Goal: Transaction & Acquisition: Subscribe to service/newsletter

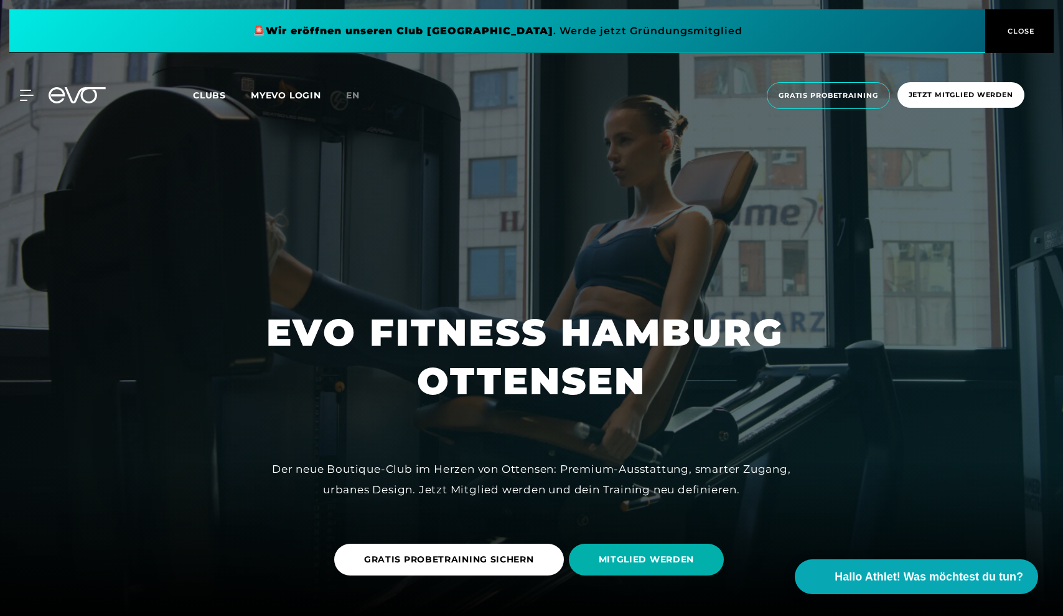
click at [1026, 24] on button "CLOSE" at bounding box center [1020, 31] width 68 height 44
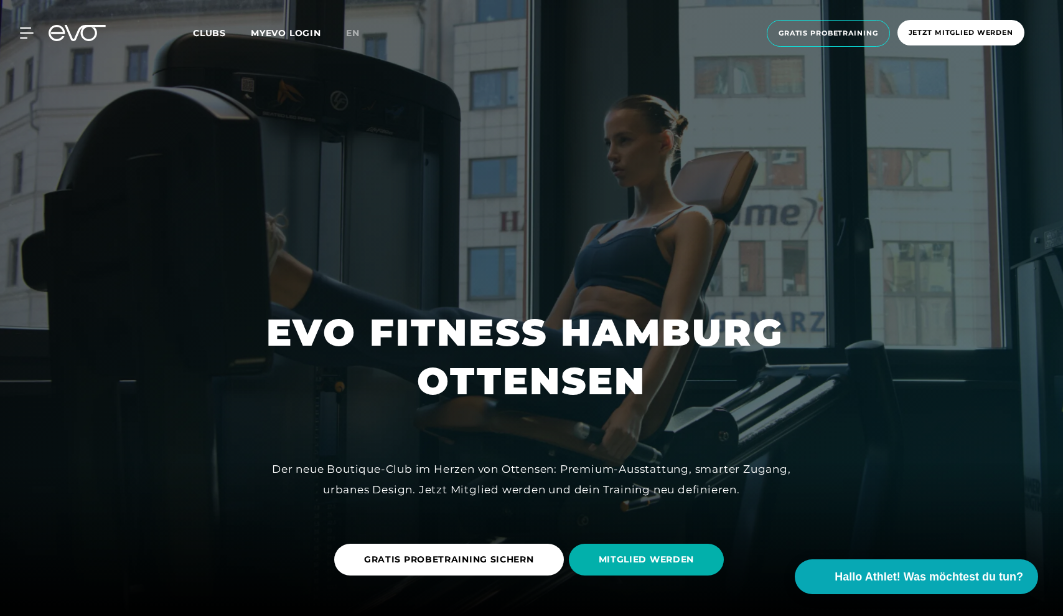
click at [205, 32] on span "Clubs" at bounding box center [209, 32] width 33 height 11
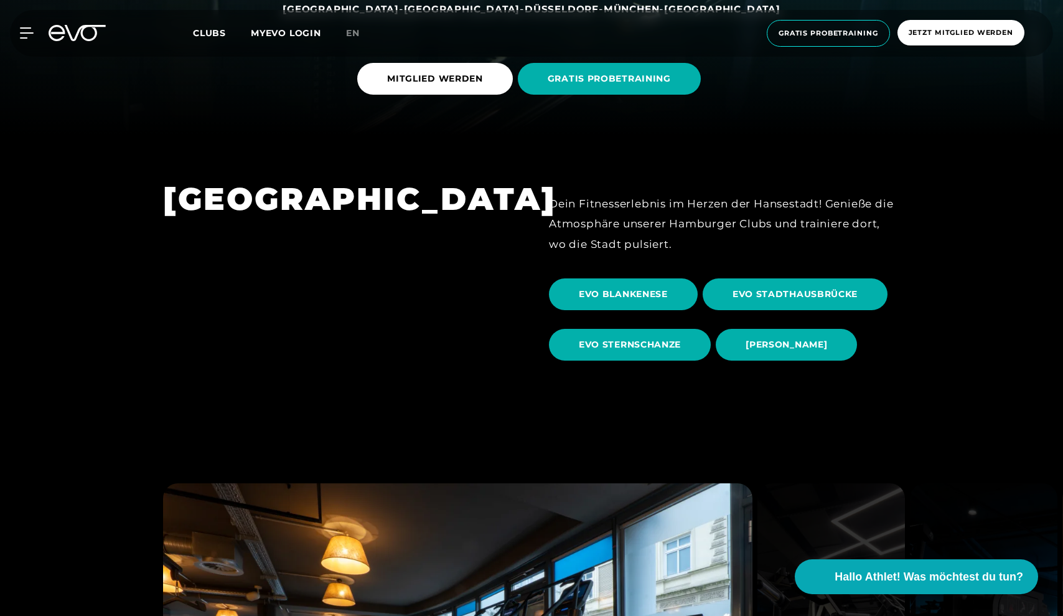
scroll to position [482, 0]
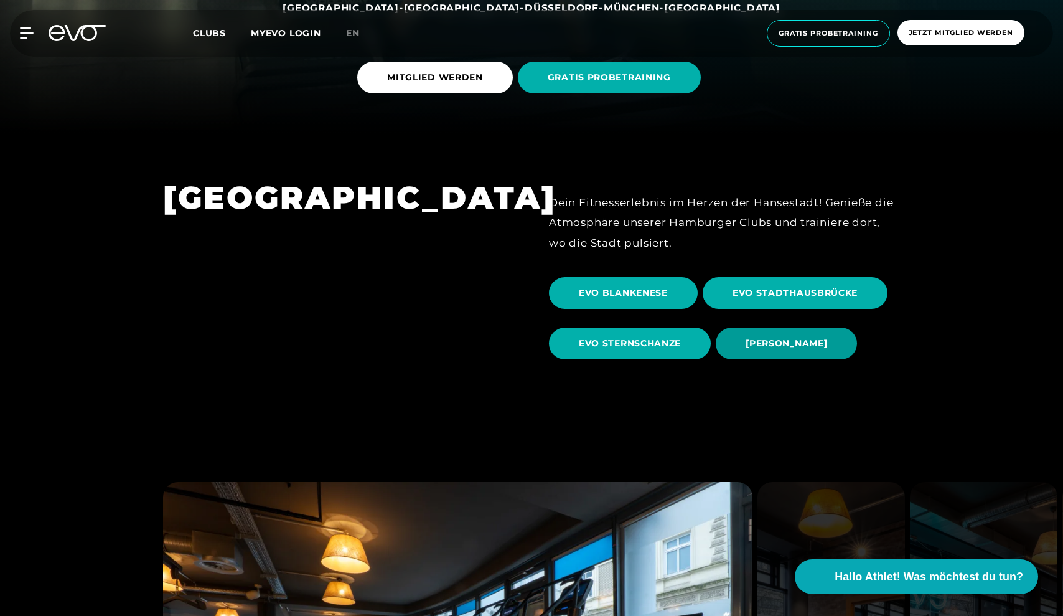
click at [774, 337] on span "[PERSON_NAME]" at bounding box center [787, 343] width 82 height 13
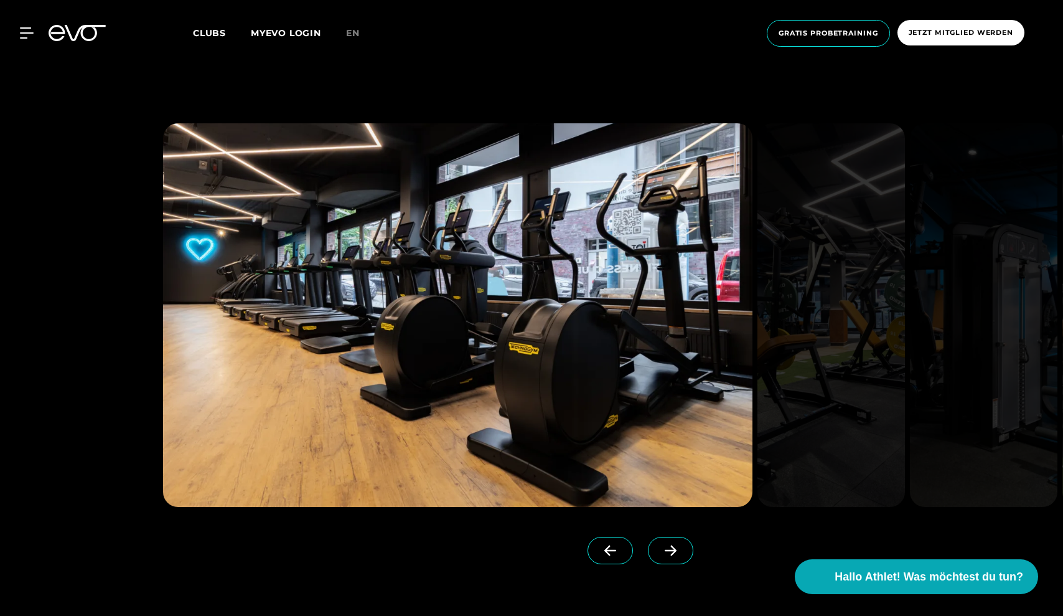
scroll to position [1219, 0]
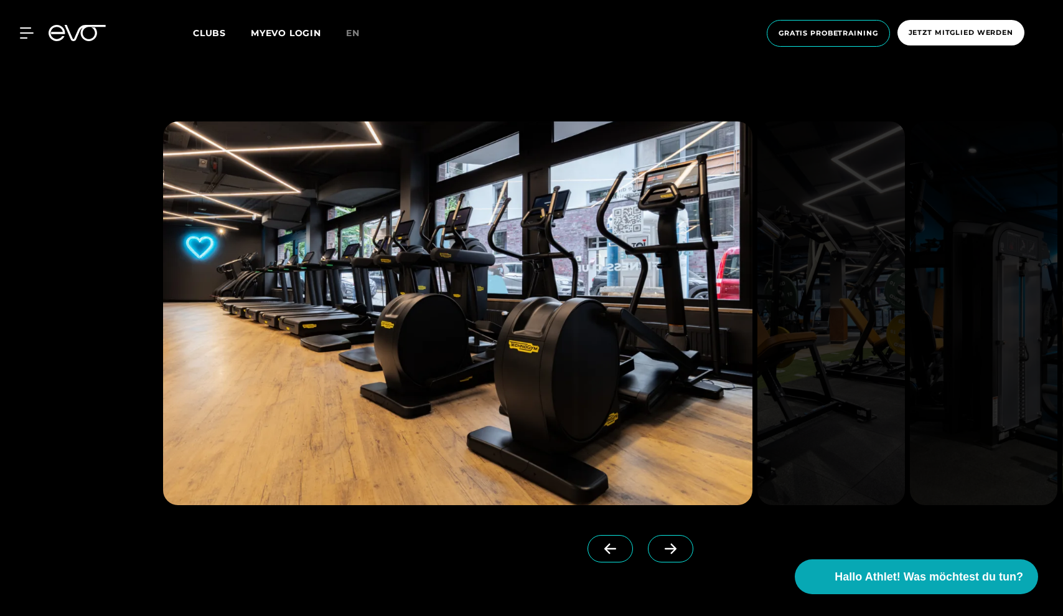
click at [666, 543] on icon at bounding box center [671, 548] width 22 height 11
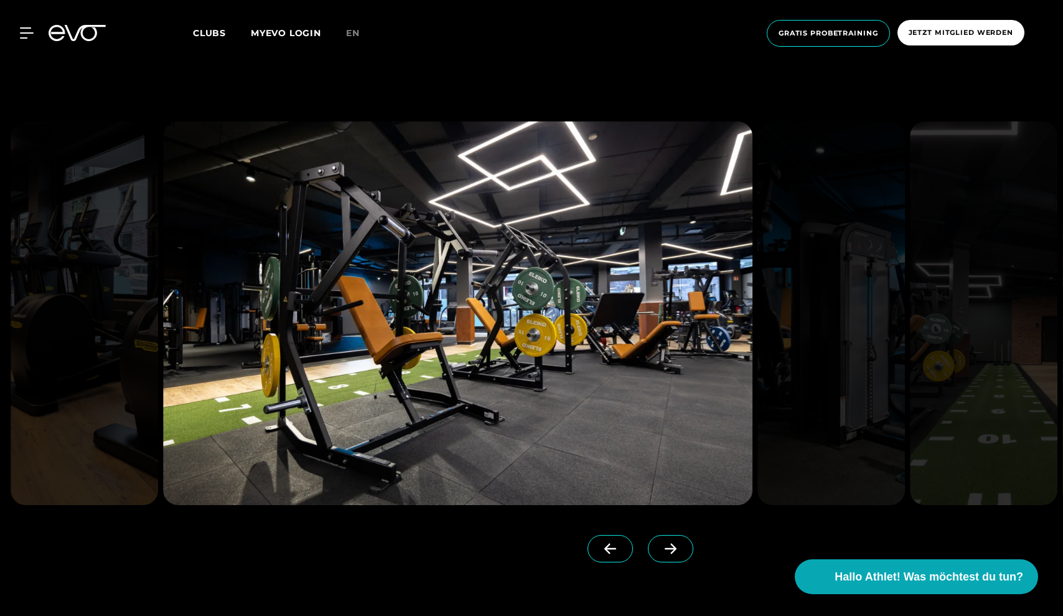
click at [666, 543] on icon at bounding box center [671, 548] width 22 height 11
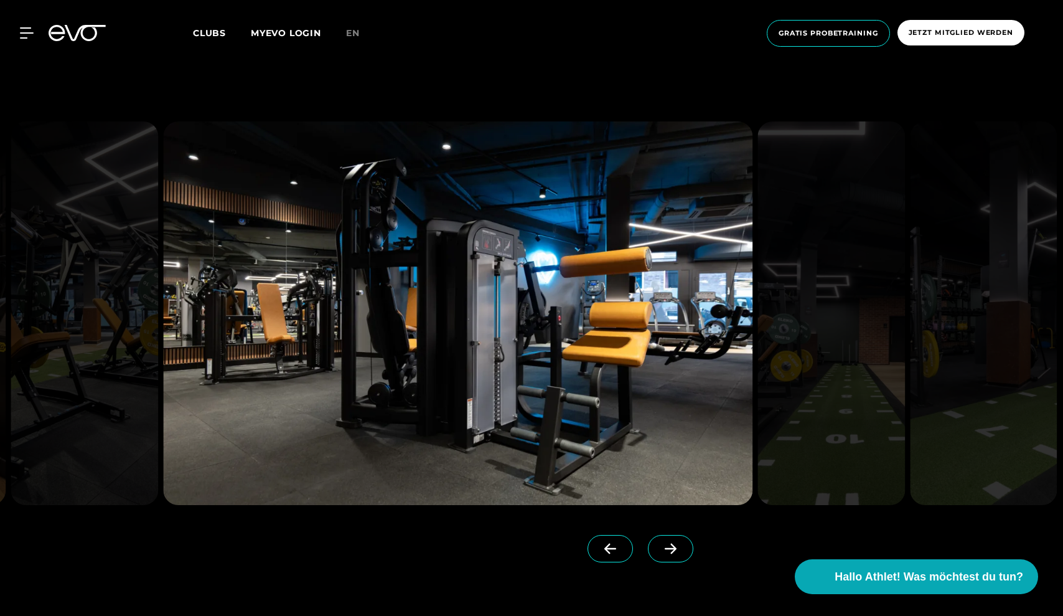
click at [666, 543] on icon at bounding box center [671, 548] width 22 height 11
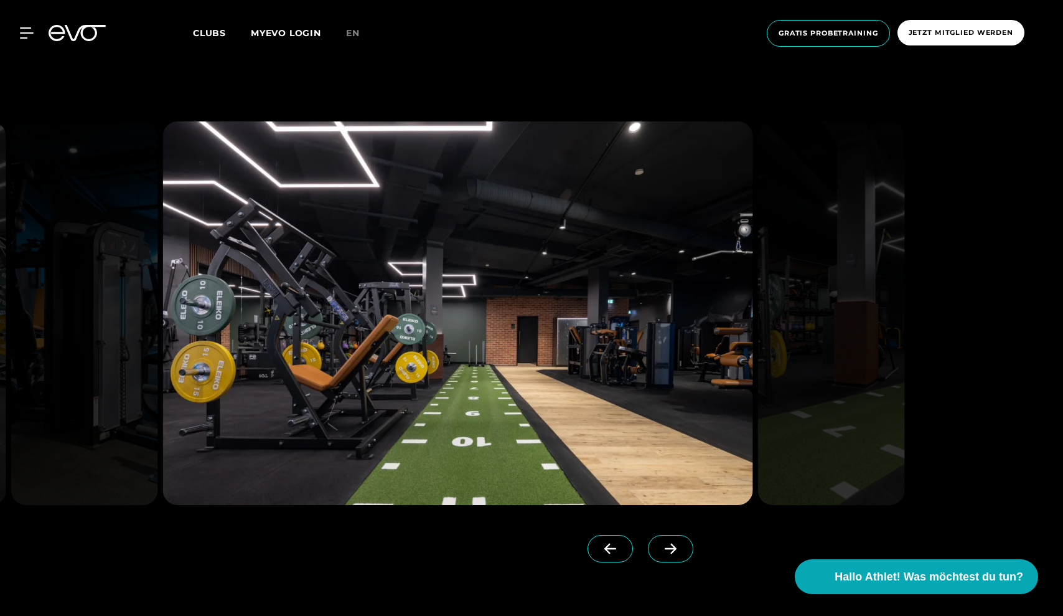
click at [666, 543] on icon at bounding box center [671, 548] width 22 height 11
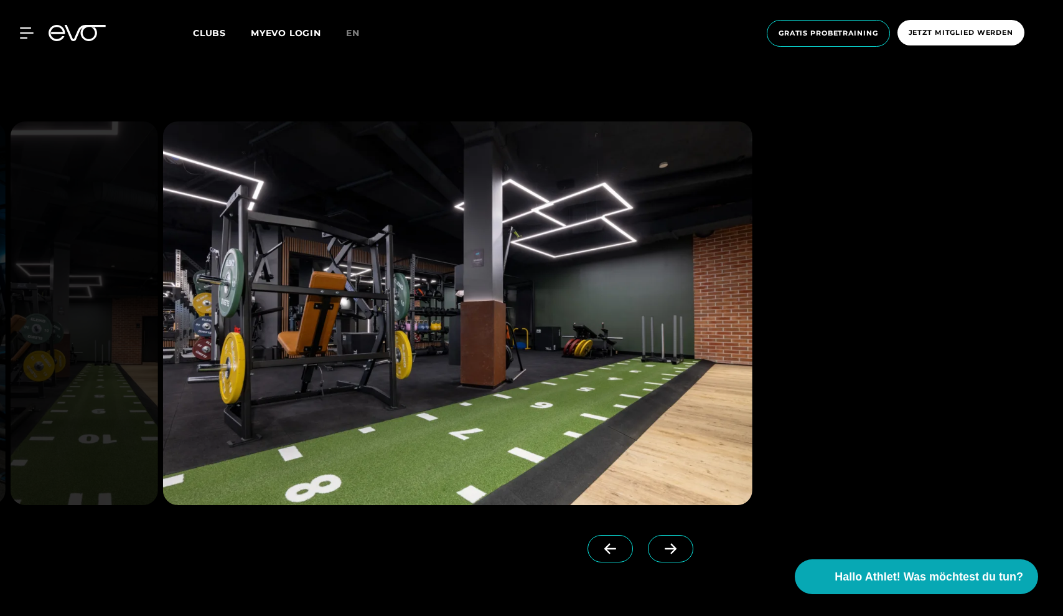
click at [666, 547] on icon at bounding box center [671, 548] width 22 height 11
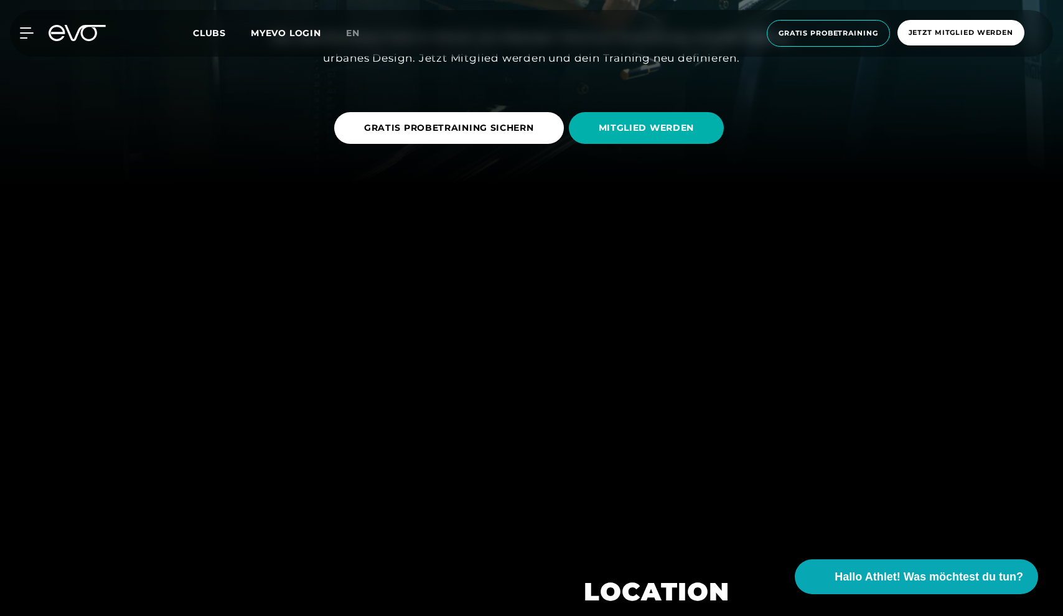
scroll to position [423, 0]
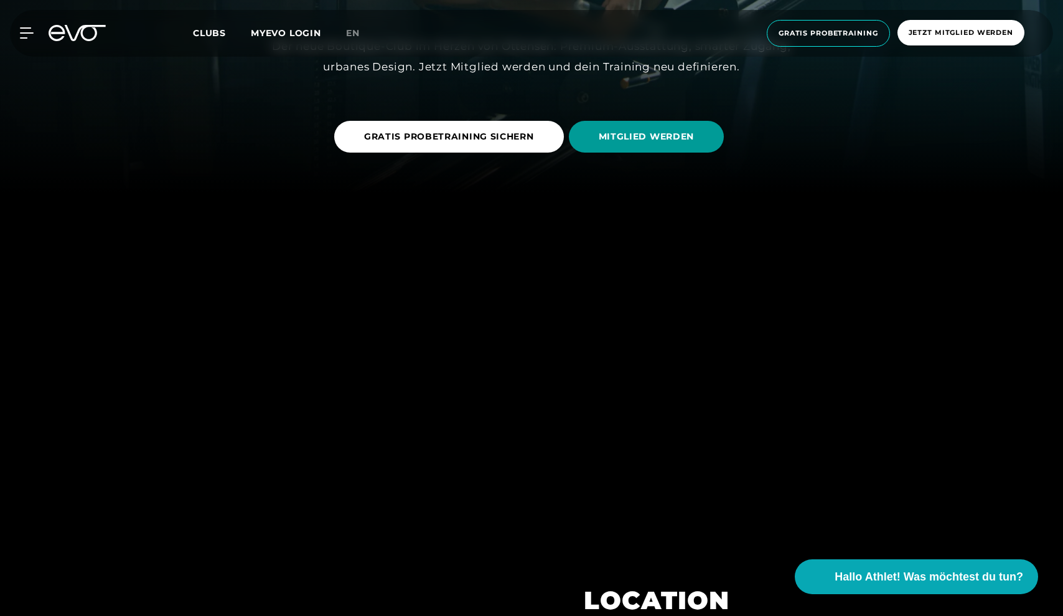
click at [641, 140] on span "MITGLIED WERDEN" at bounding box center [647, 136] width 96 height 13
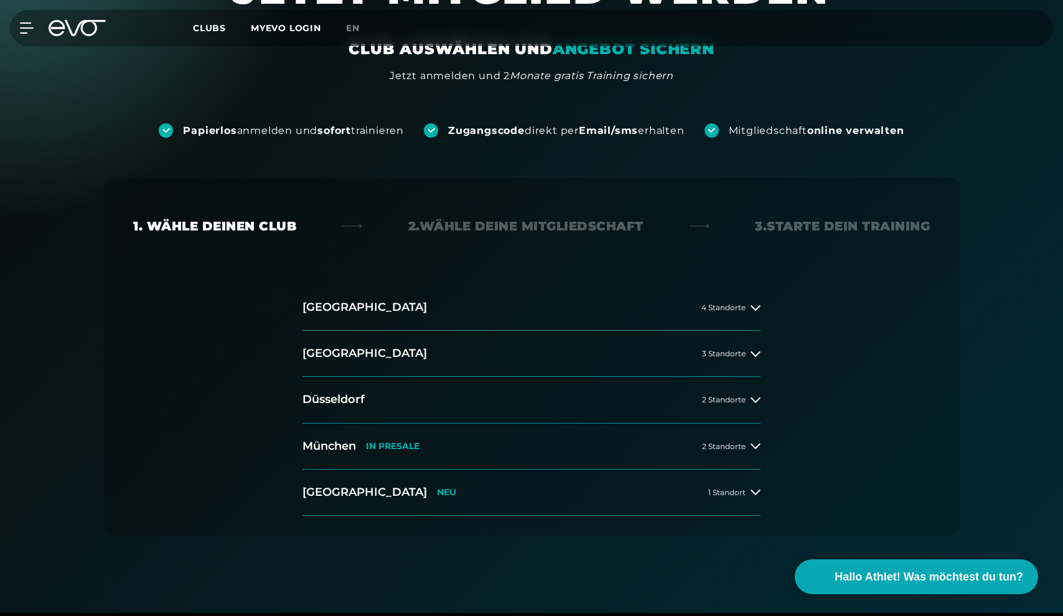
scroll to position [120, 0]
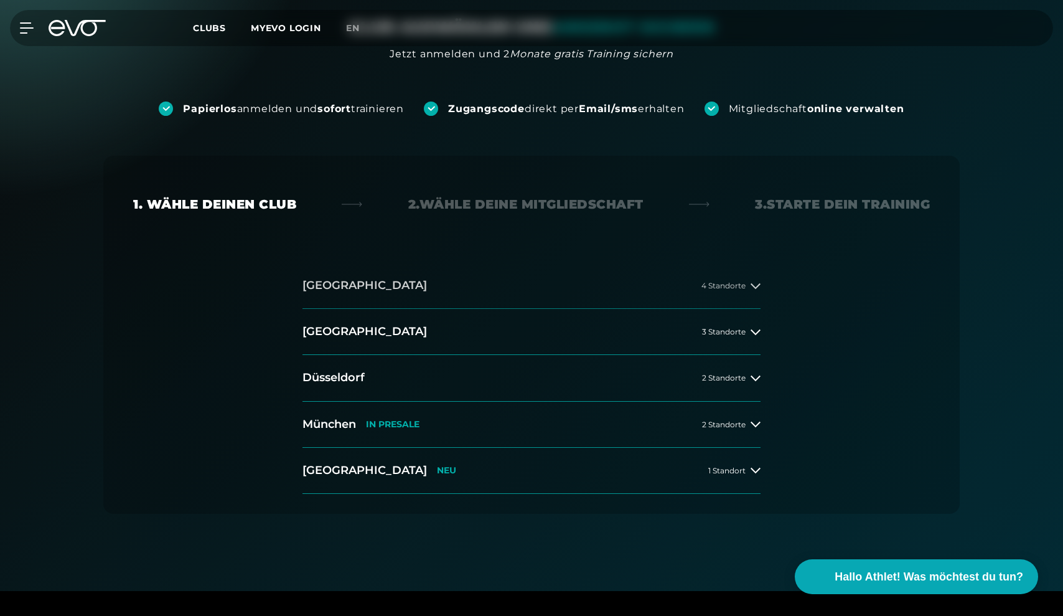
click at [726, 288] on span "4 Standorte" at bounding box center [724, 285] width 44 height 8
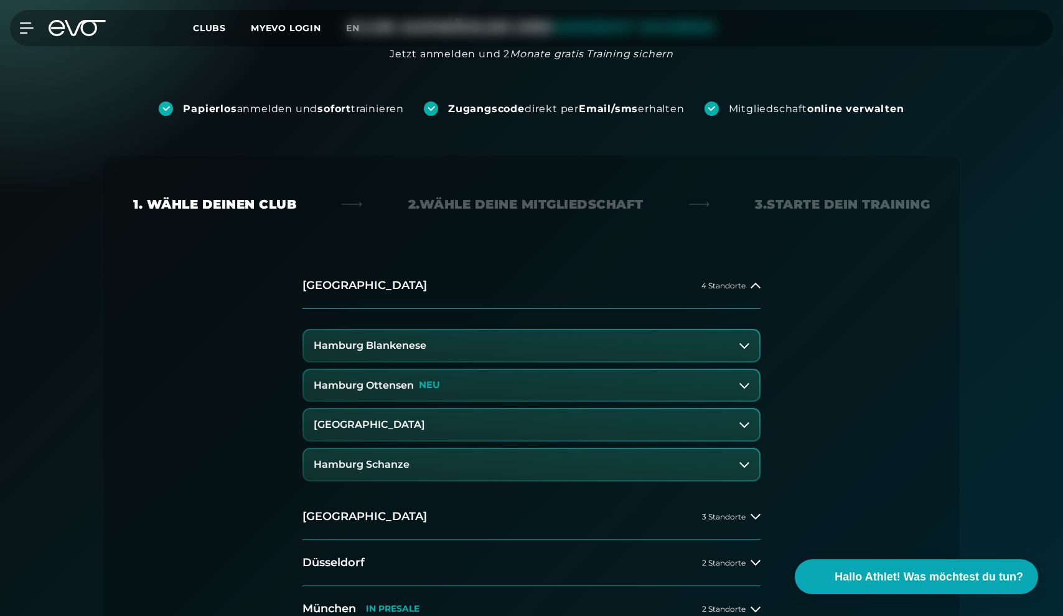
click at [415, 385] on div "Hamburg Ottensen NEU" at bounding box center [377, 385] width 126 height 11
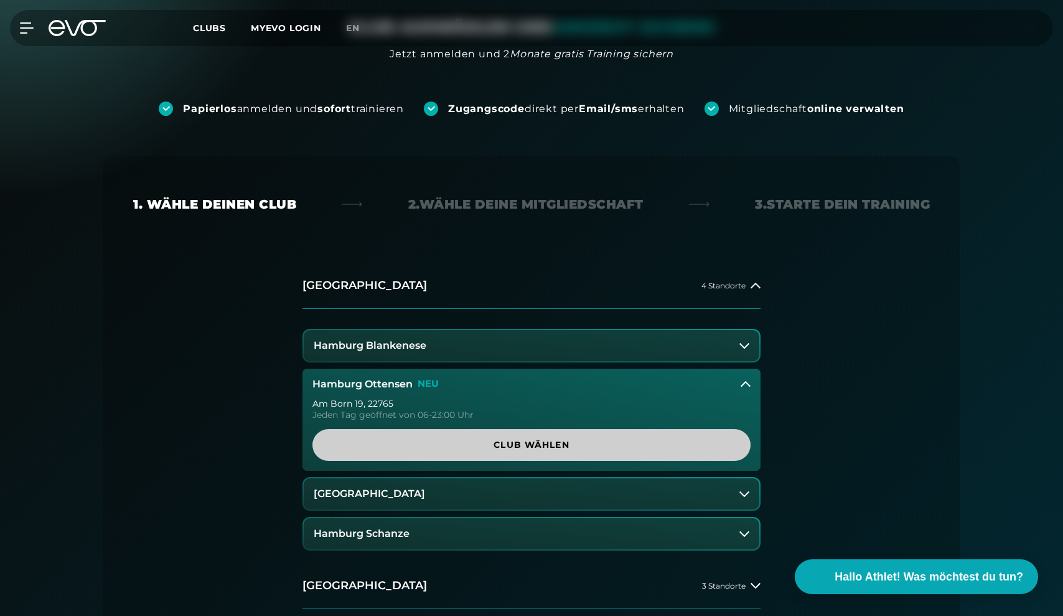
click at [523, 444] on span "Club wählen" at bounding box center [531, 444] width 379 height 13
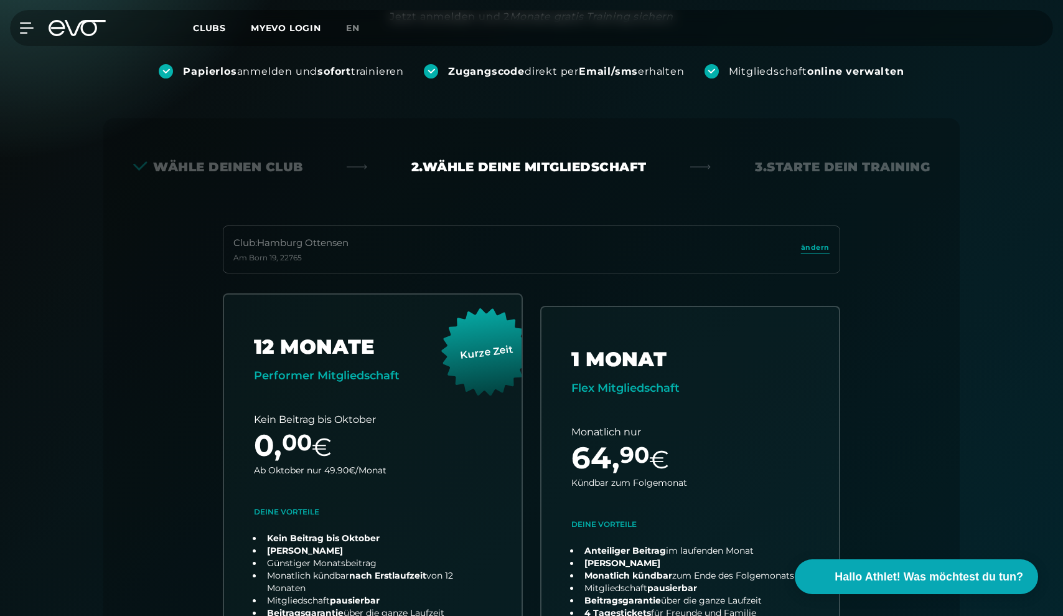
scroll to position [154, 0]
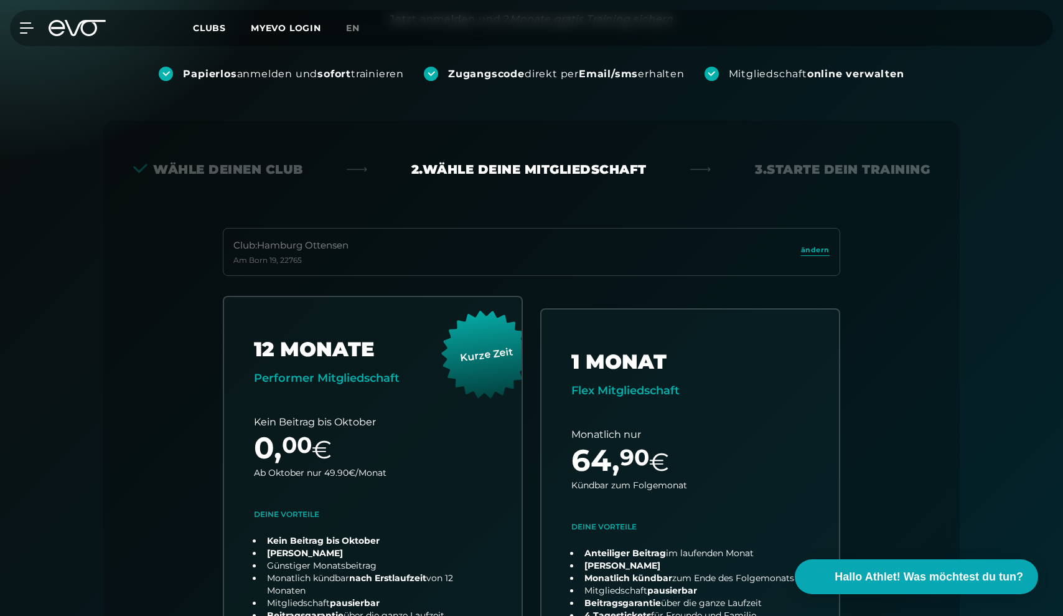
click at [35, 27] on div "MyEVO Login Über EVO Mitgliedschaften Probetraining TAGESPASS EVO Studios [GEOG…" at bounding box center [20, 27] width 44 height 11
click at [24, 29] on icon at bounding box center [29, 28] width 17 height 10
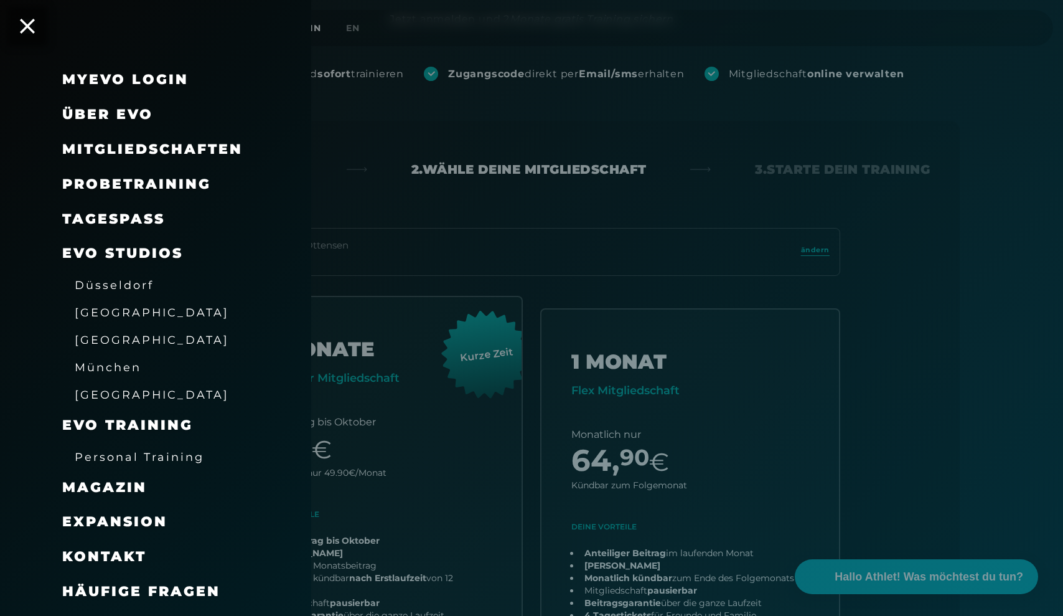
click at [154, 144] on span "Mitgliedschaften" at bounding box center [152, 149] width 181 height 17
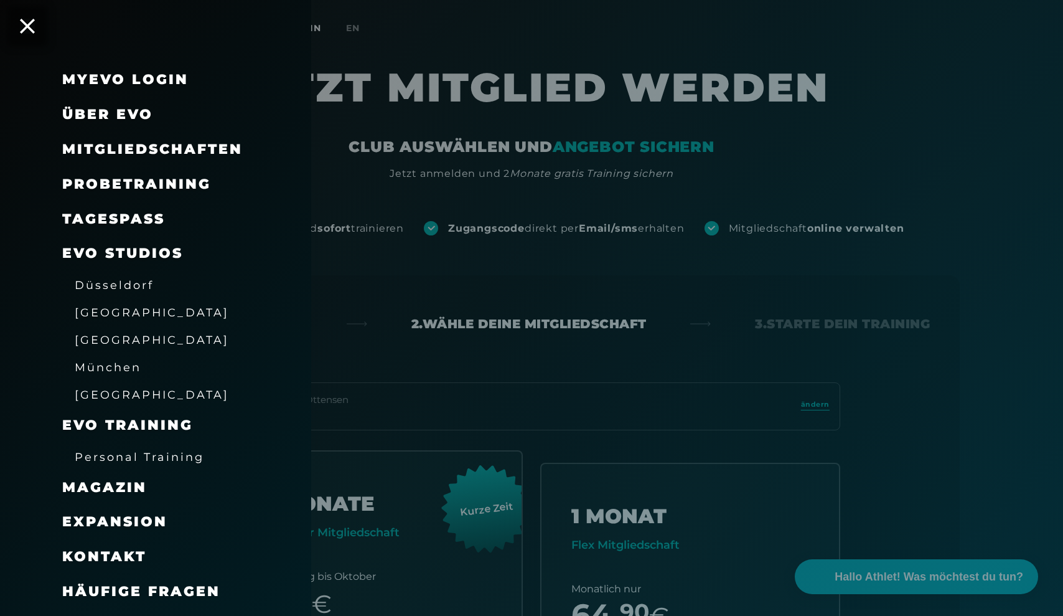
click at [428, 230] on div at bounding box center [531, 308] width 1063 height 616
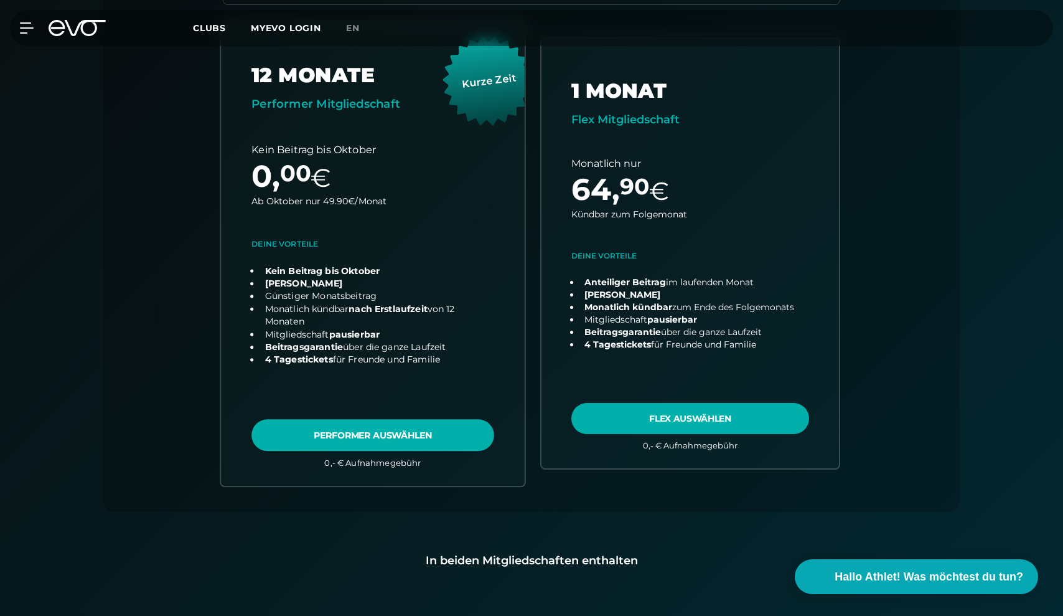
scroll to position [400, 0]
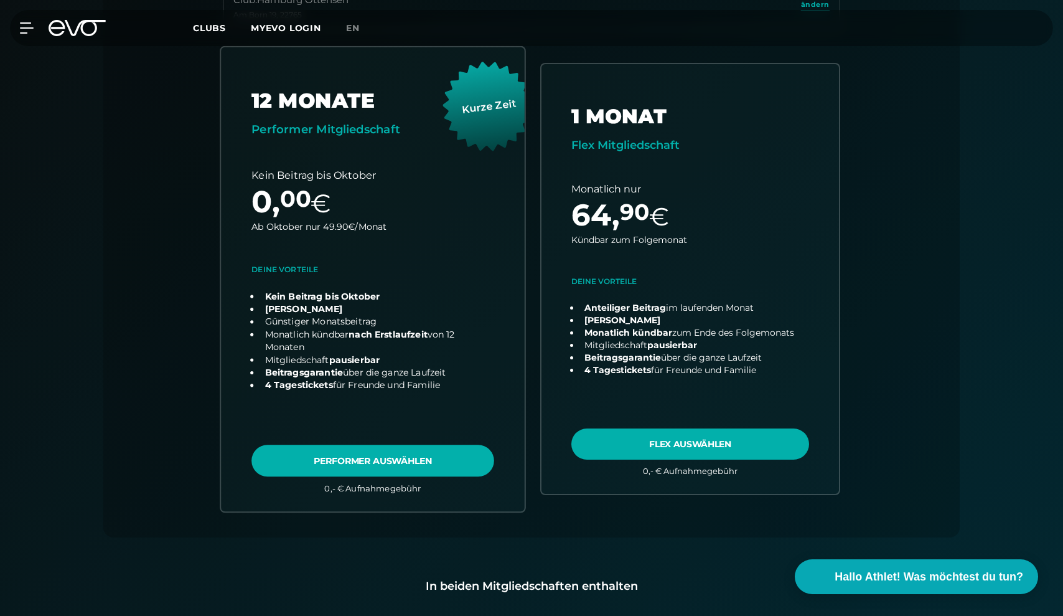
click at [400, 454] on link "choose plan" at bounding box center [373, 279] width 304 height 464
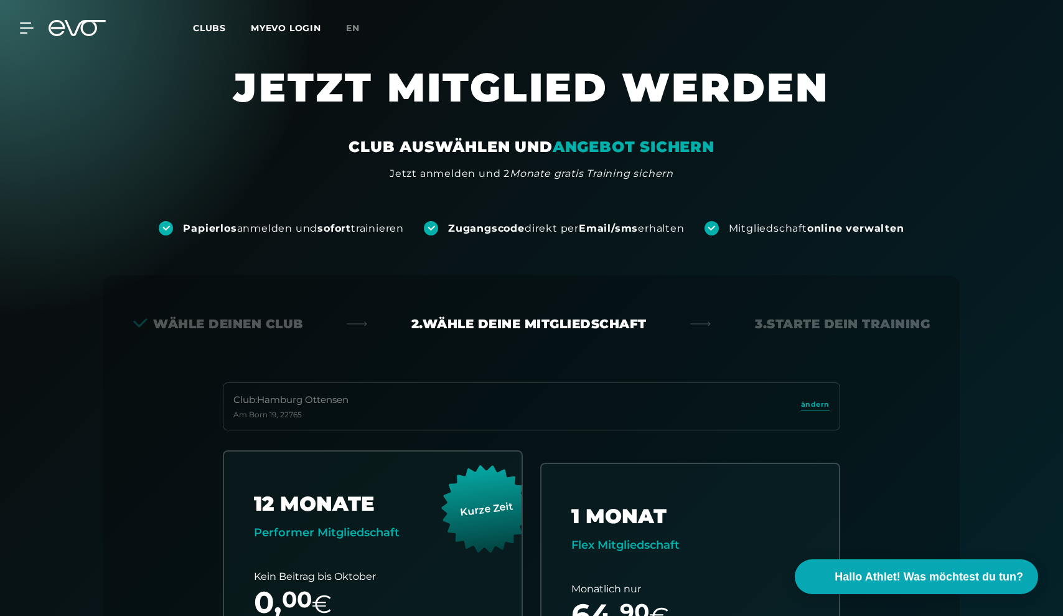
scroll to position [0, 0]
